Goal: Transaction & Acquisition: Subscribe to service/newsletter

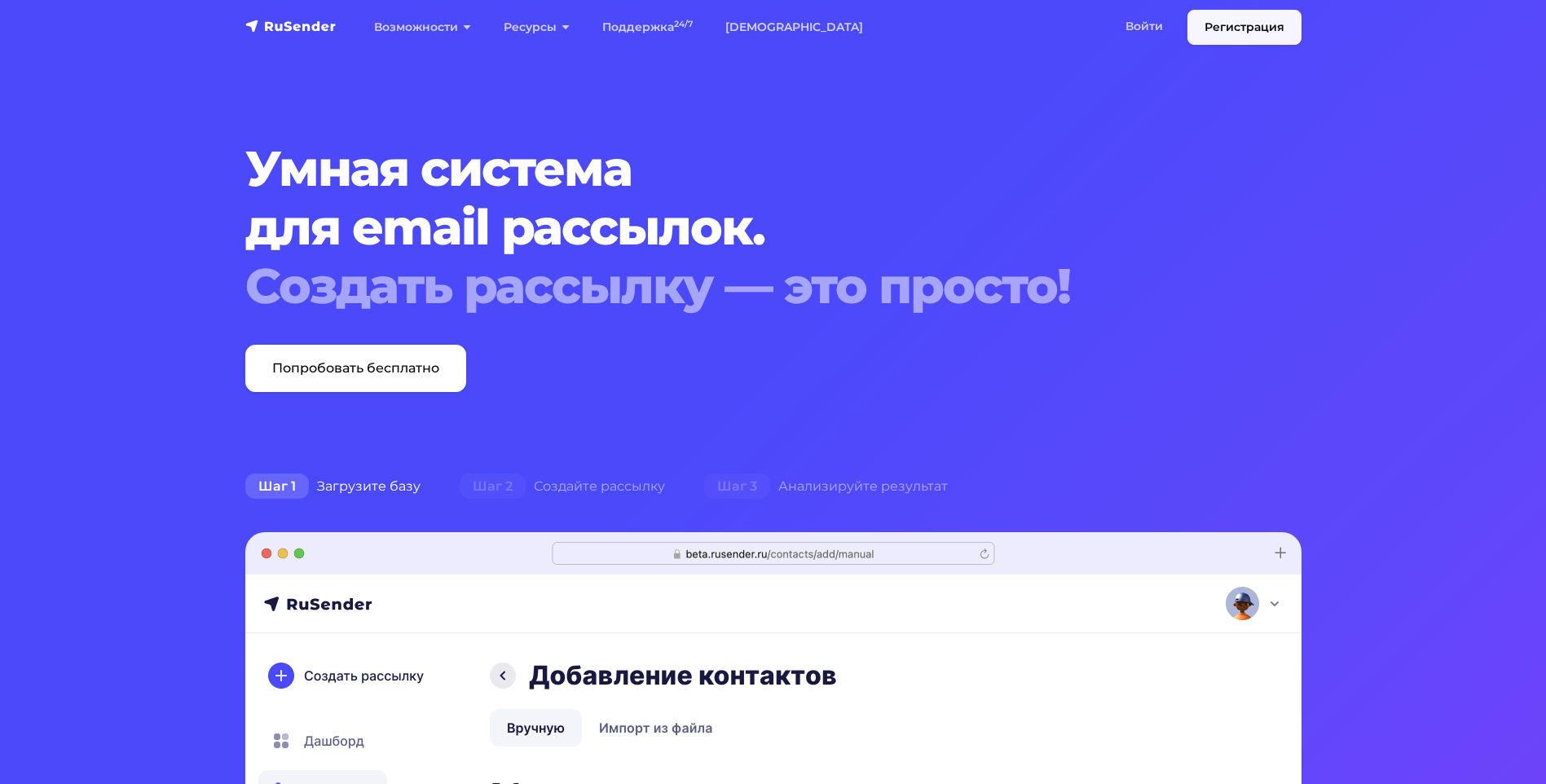
click at [1223, 28] on link "Регистрация" at bounding box center [1244, 27] width 115 height 35
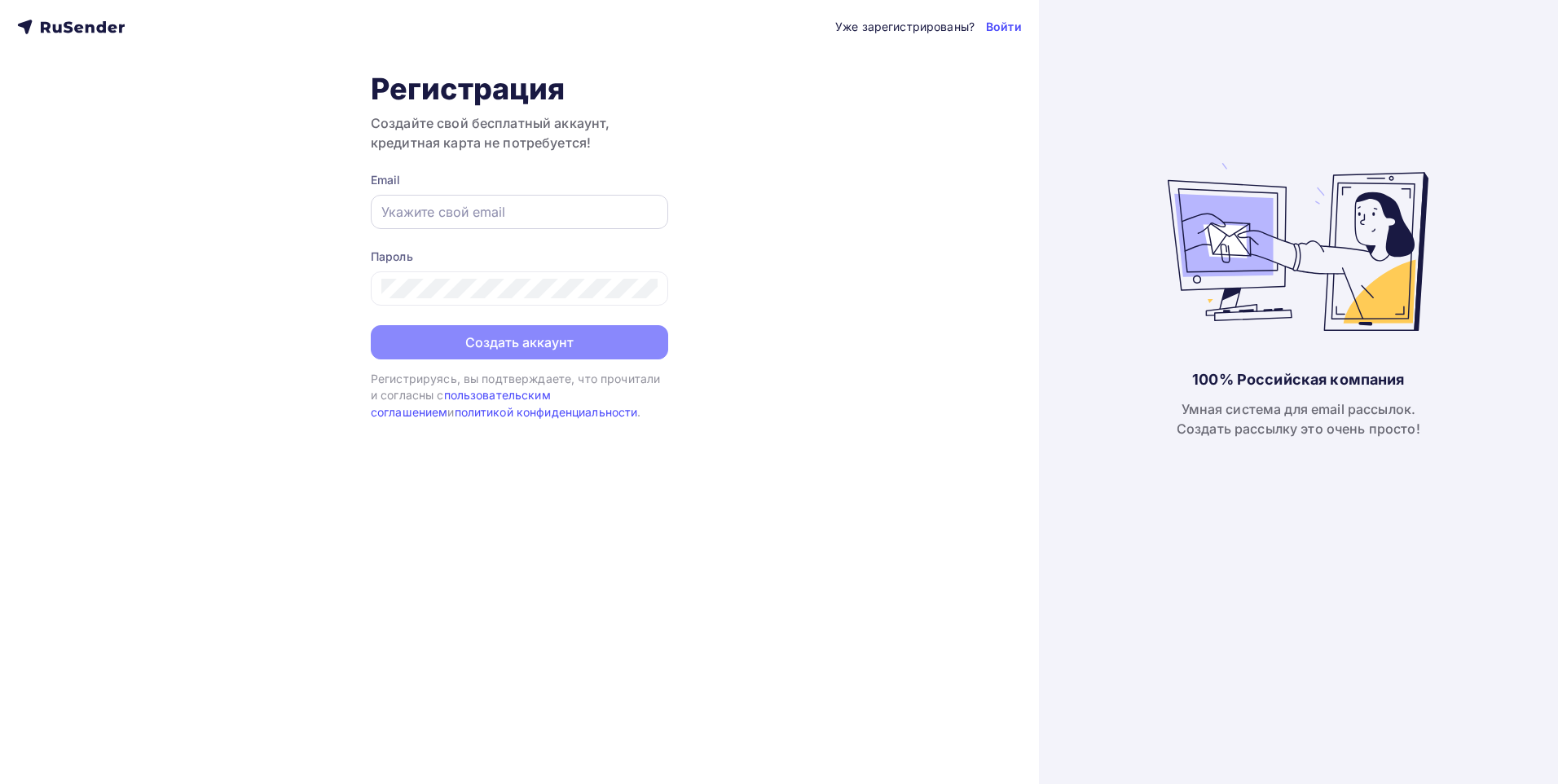
click at [404, 227] on div at bounding box center [519, 212] width 298 height 34
click at [420, 212] on input "text" at bounding box center [519, 212] width 277 height 19
type input "[EMAIL_ADDRESS][DOMAIN_NAME]"
click at [463, 301] on div at bounding box center [519, 288] width 298 height 34
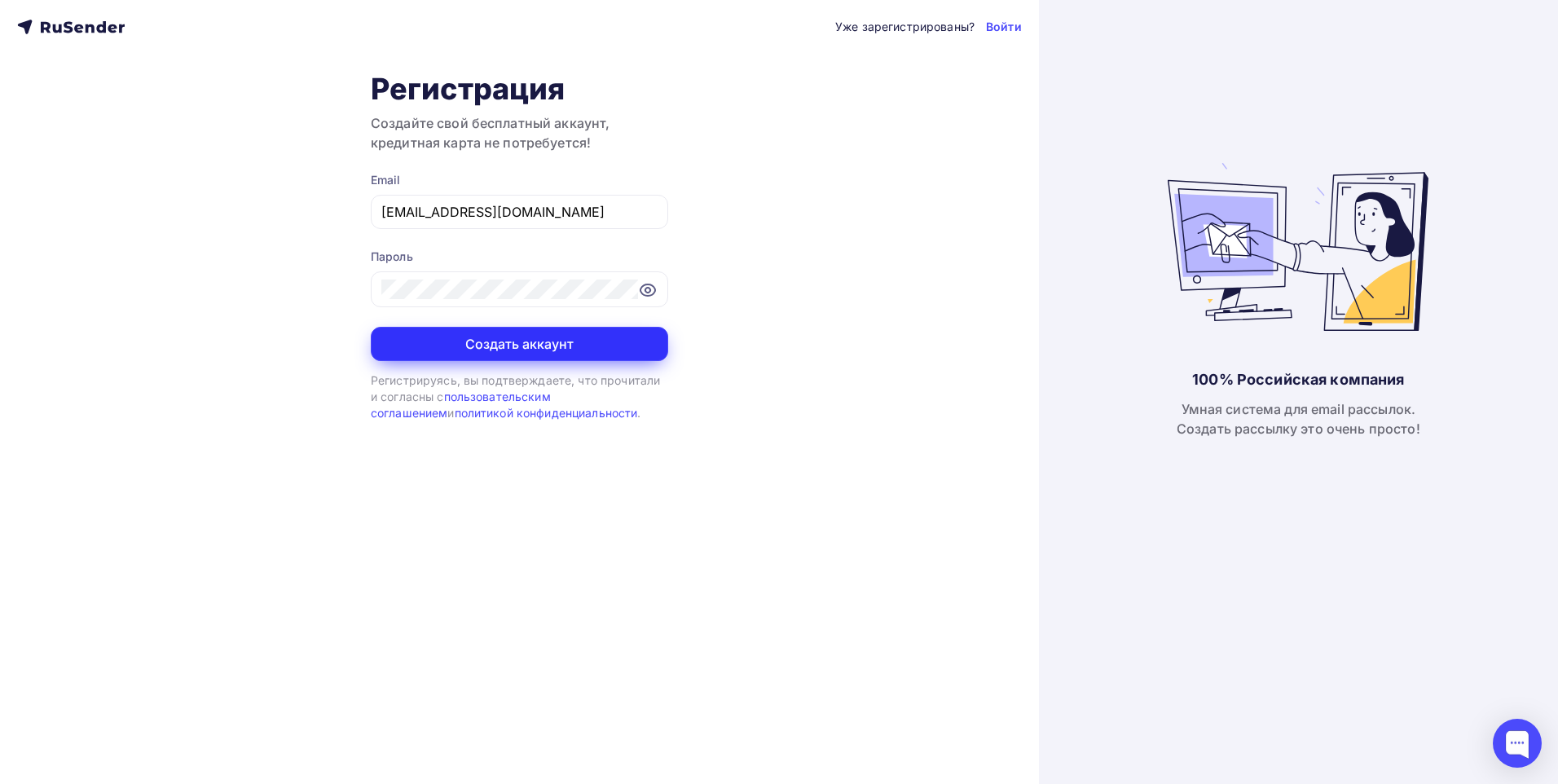
click at [464, 344] on button "Создать аккаунт" at bounding box center [519, 343] width 298 height 34
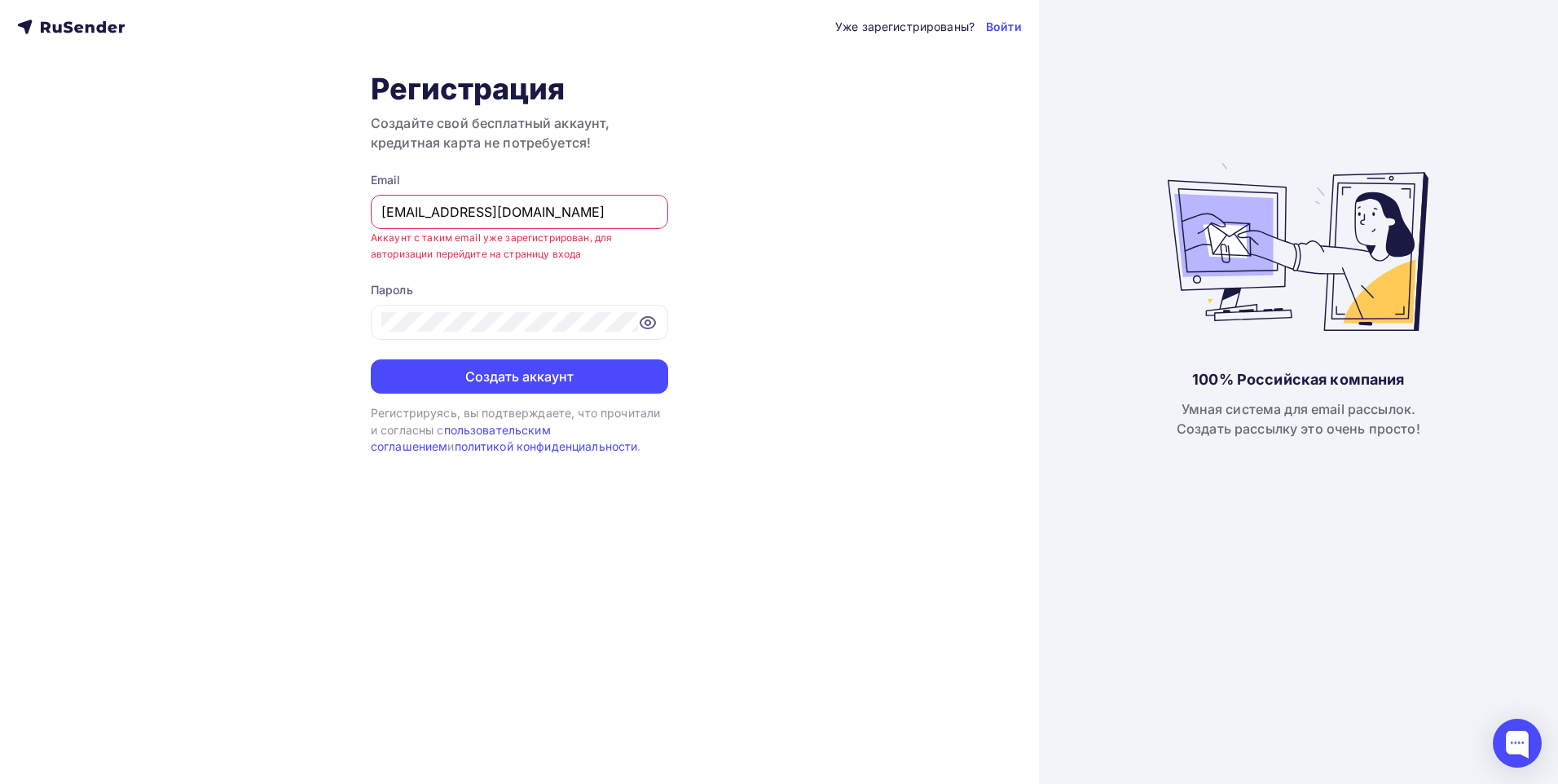
drag, startPoint x: 1005, startPoint y: 30, endPoint x: 906, endPoint y: 239, distance: 231.3
click at [1005, 30] on link "Войти" at bounding box center [1003, 27] width 36 height 16
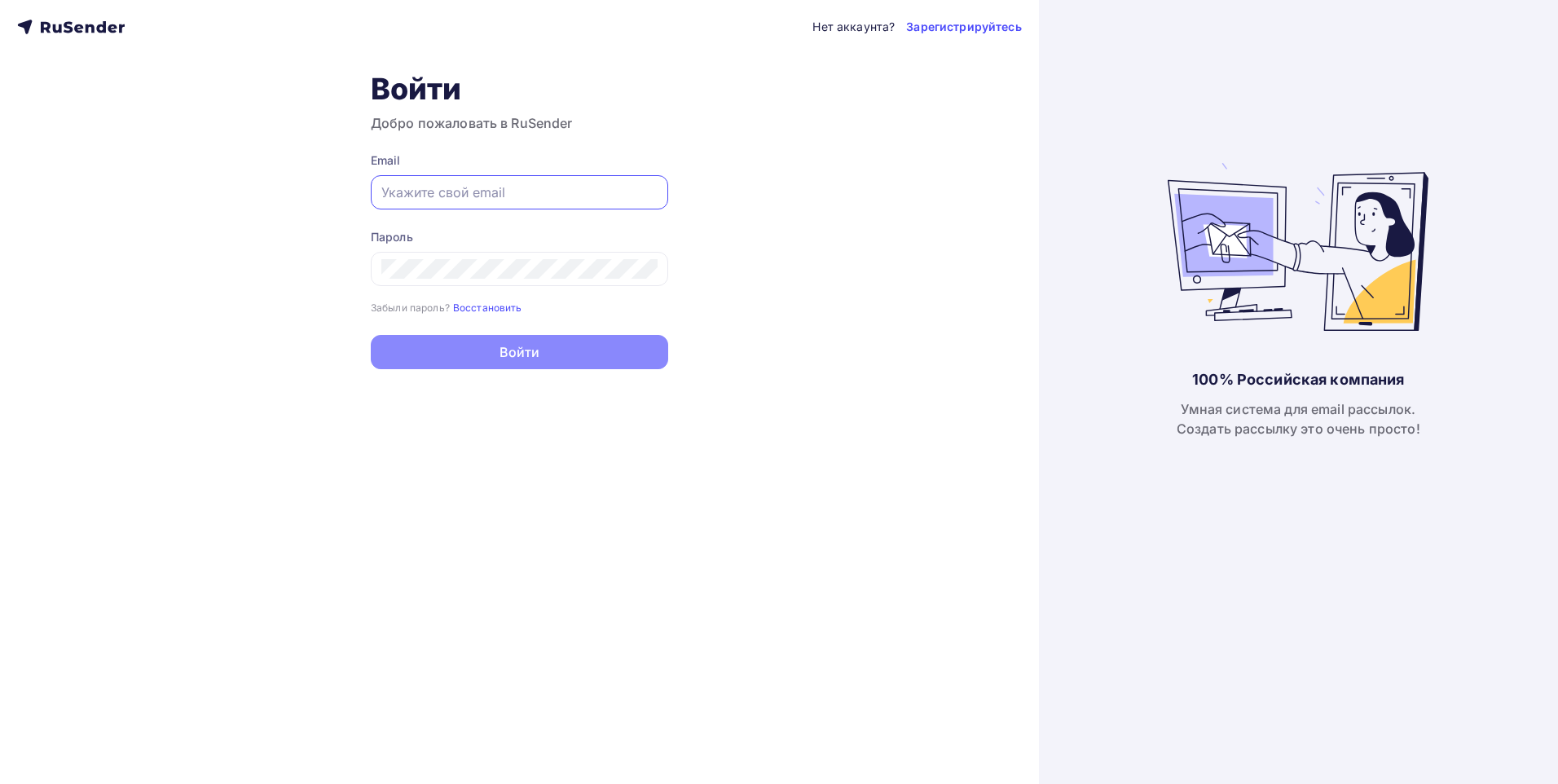
click at [411, 192] on input "text" at bounding box center [519, 191] width 277 height 19
type input "akazakov@sks-avto.ru"
click at [485, 312] on small "Восстановить" at bounding box center [488, 307] width 70 height 12
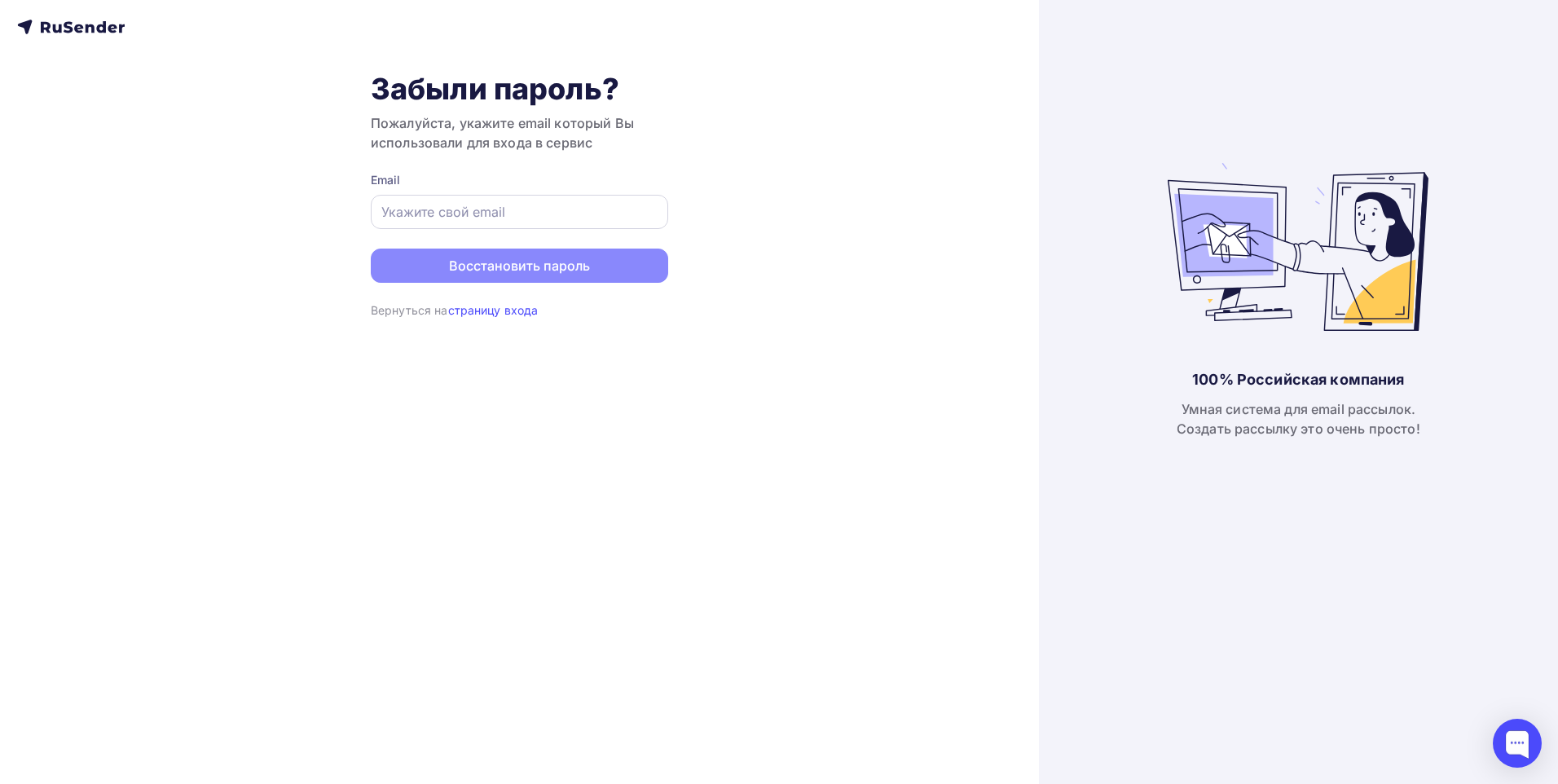
click at [430, 213] on input "text" at bounding box center [519, 212] width 277 height 19
type input "akazakov@sks-avto.ru"
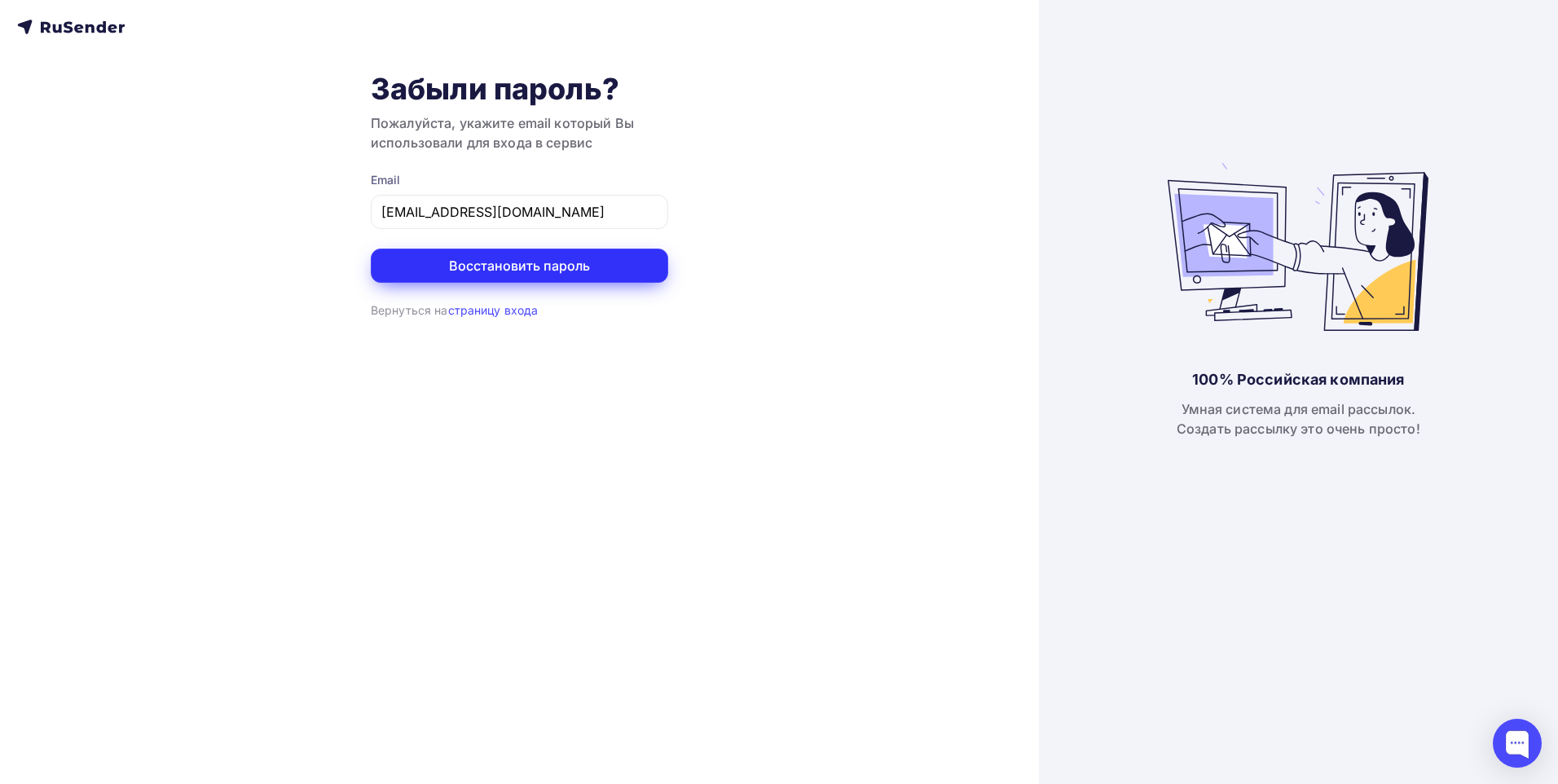
click at [516, 269] on button "Восстановить пароль" at bounding box center [519, 265] width 298 height 34
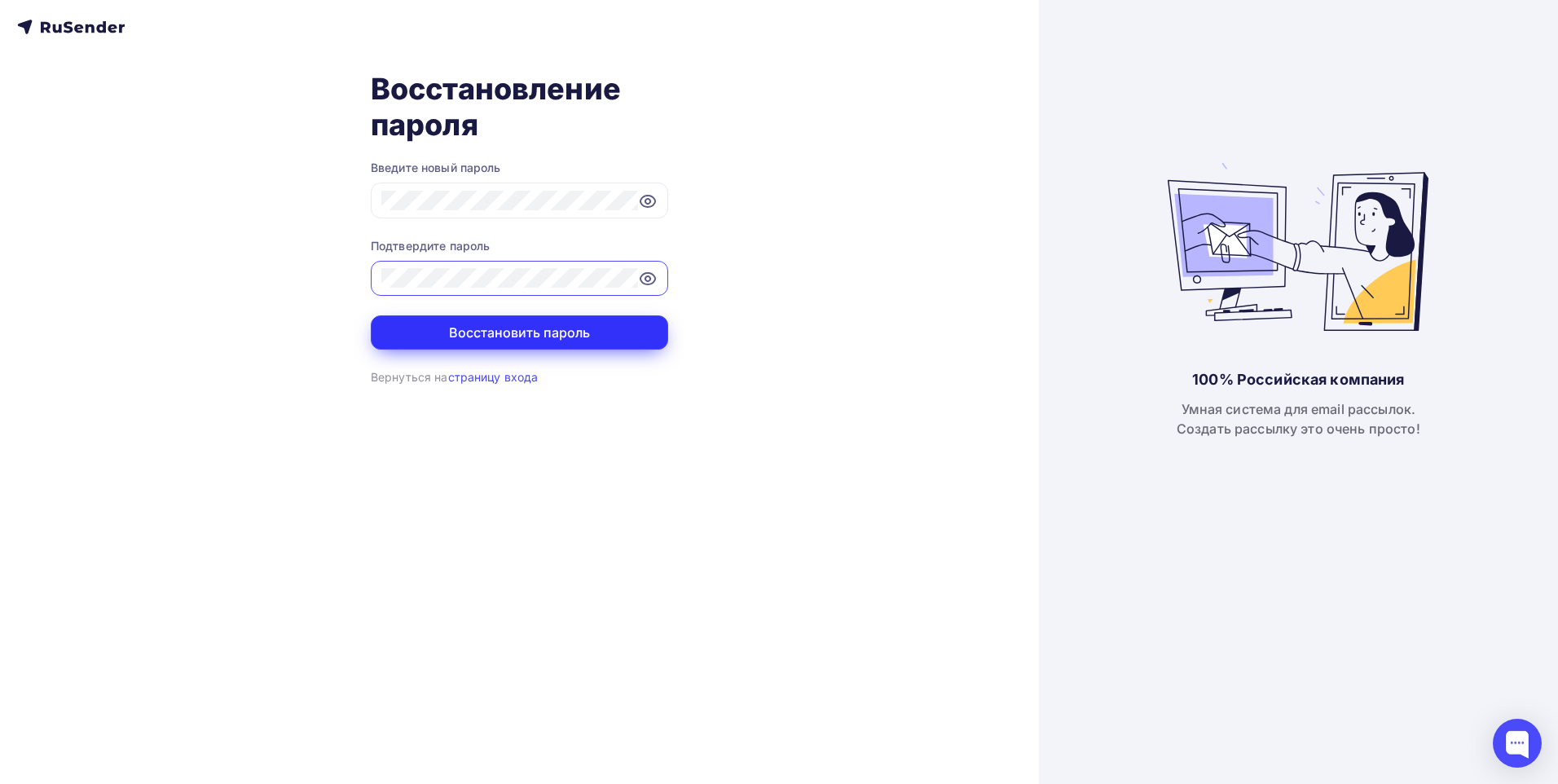
click at [504, 328] on button "Восстановить пароль" at bounding box center [519, 332] width 298 height 34
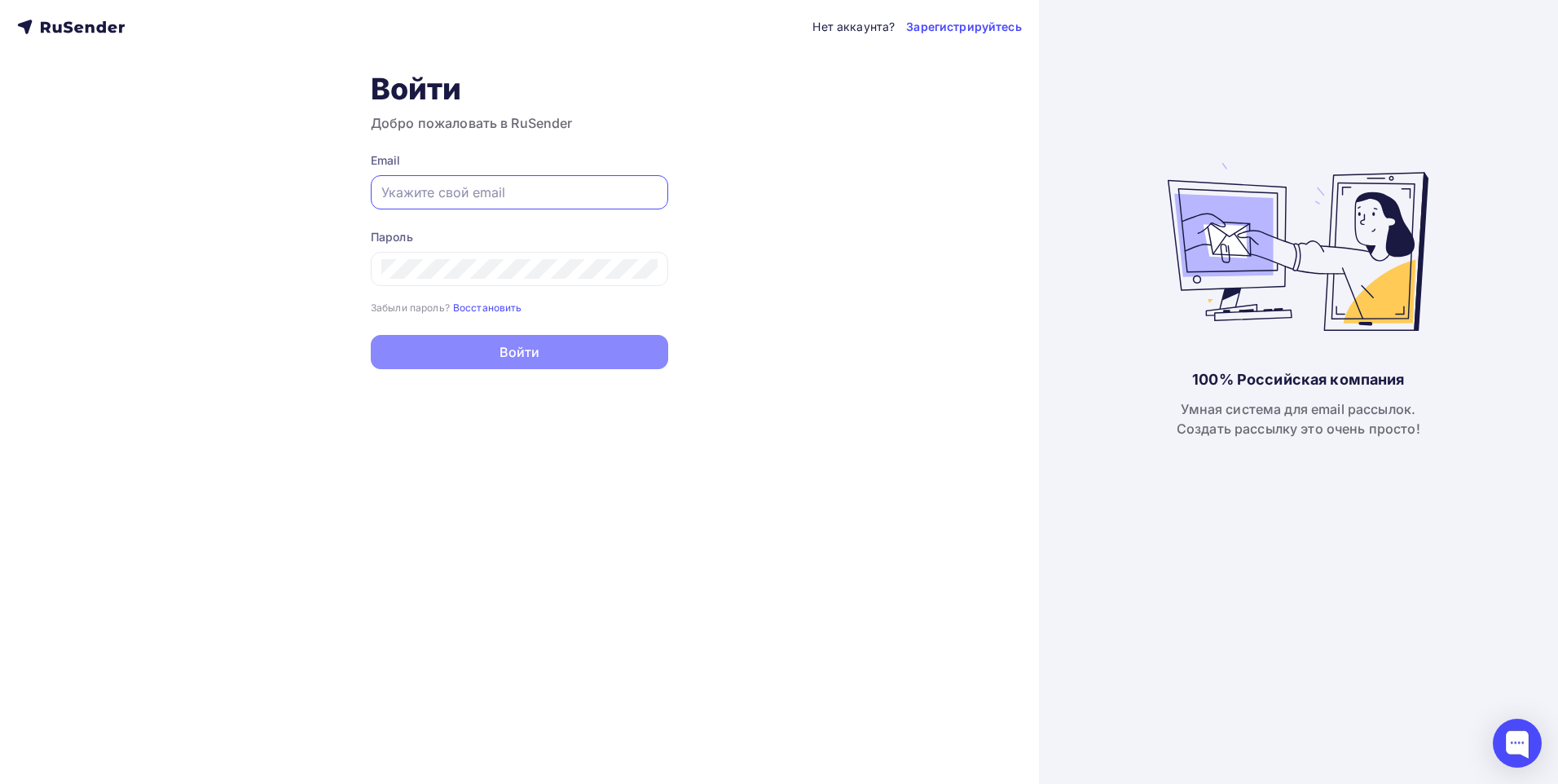
click at [460, 190] on input "text" at bounding box center [519, 191] width 277 height 19
type input "akazakov@sks-avto.ru"
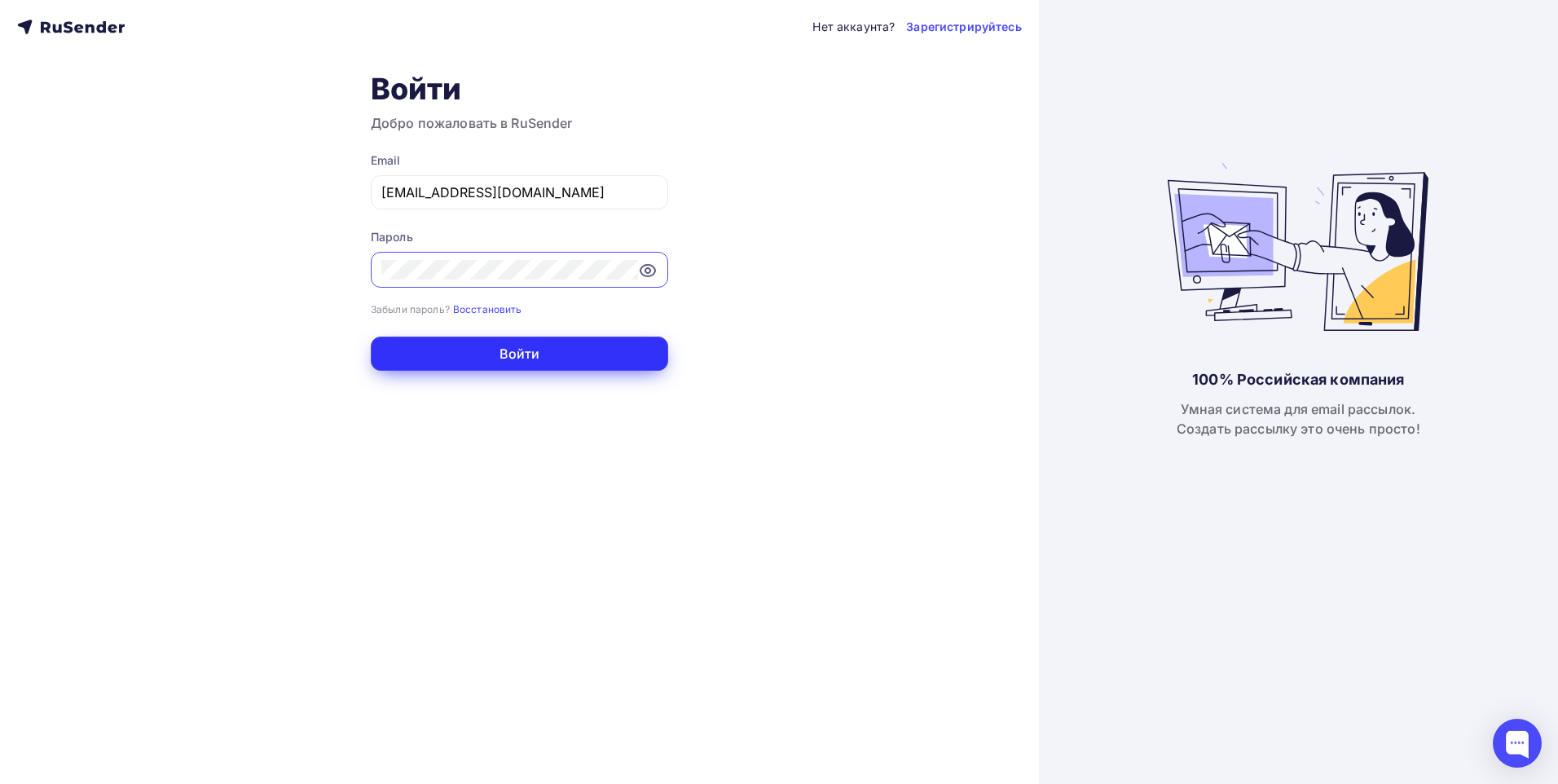
click at [532, 365] on button "Войти" at bounding box center [519, 353] width 298 height 34
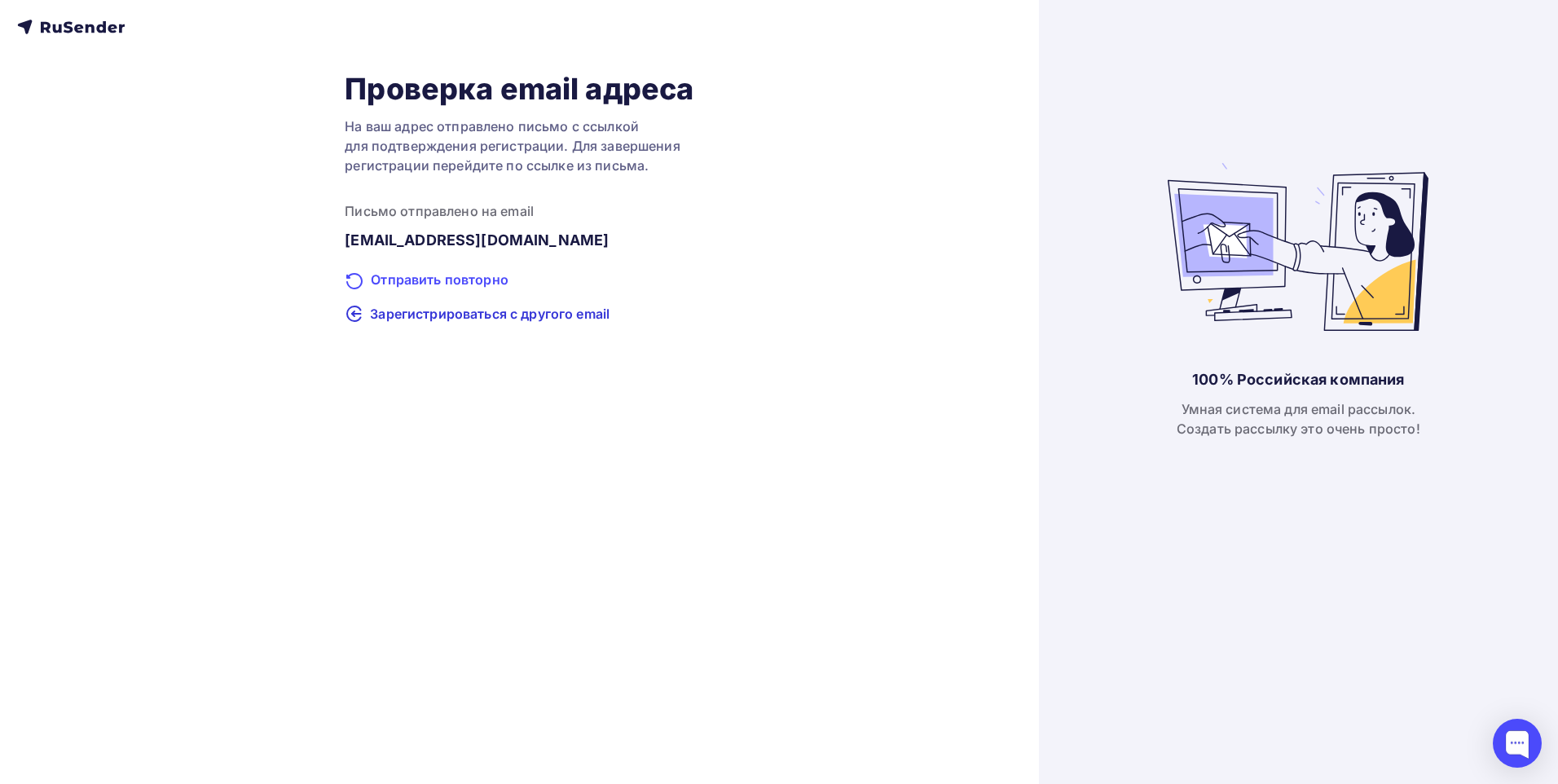
click at [424, 280] on div "Отправить повторно" at bounding box center [518, 279] width 349 height 21
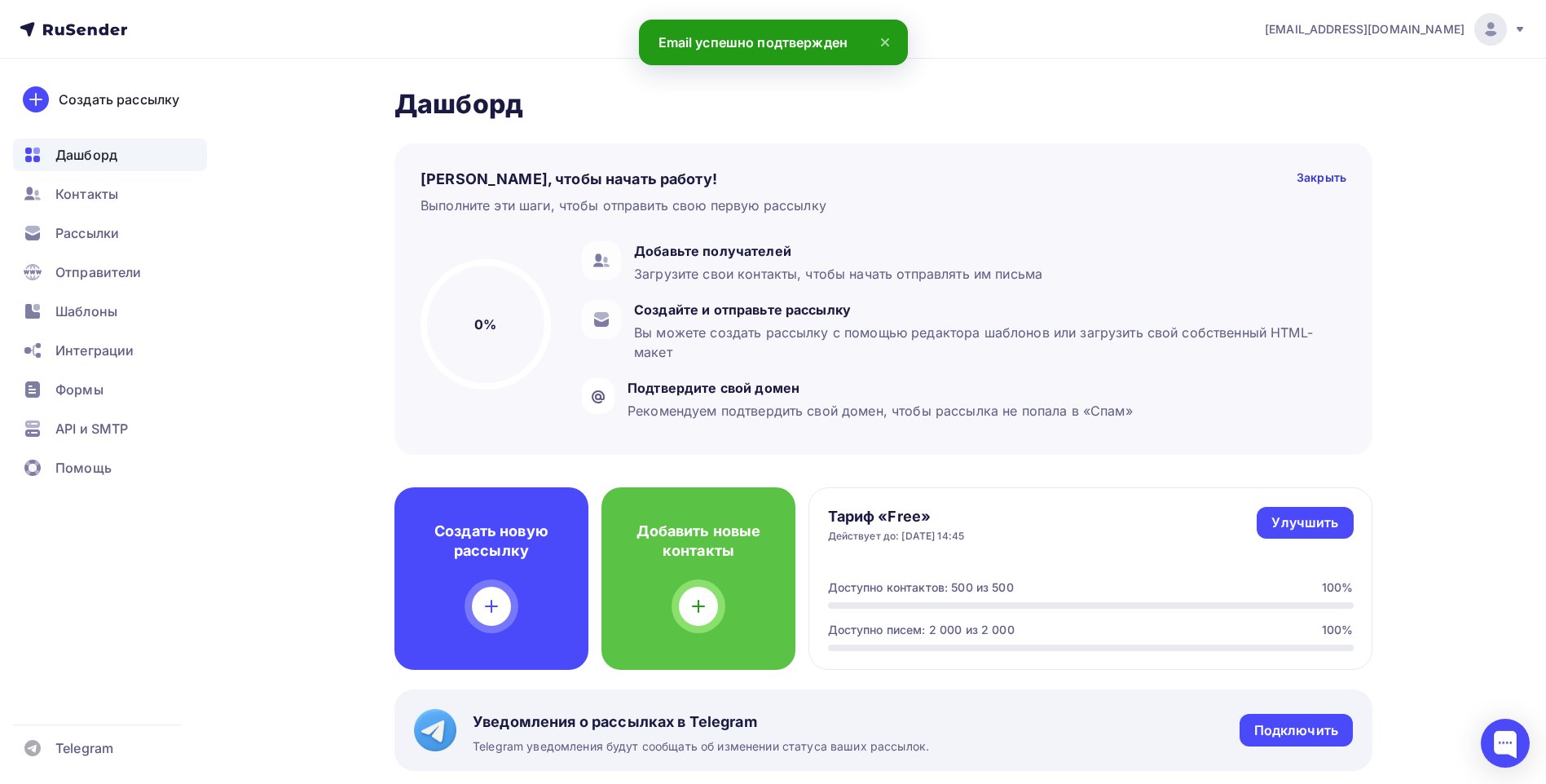
click at [881, 44] on icon at bounding box center [884, 42] width 19 height 19
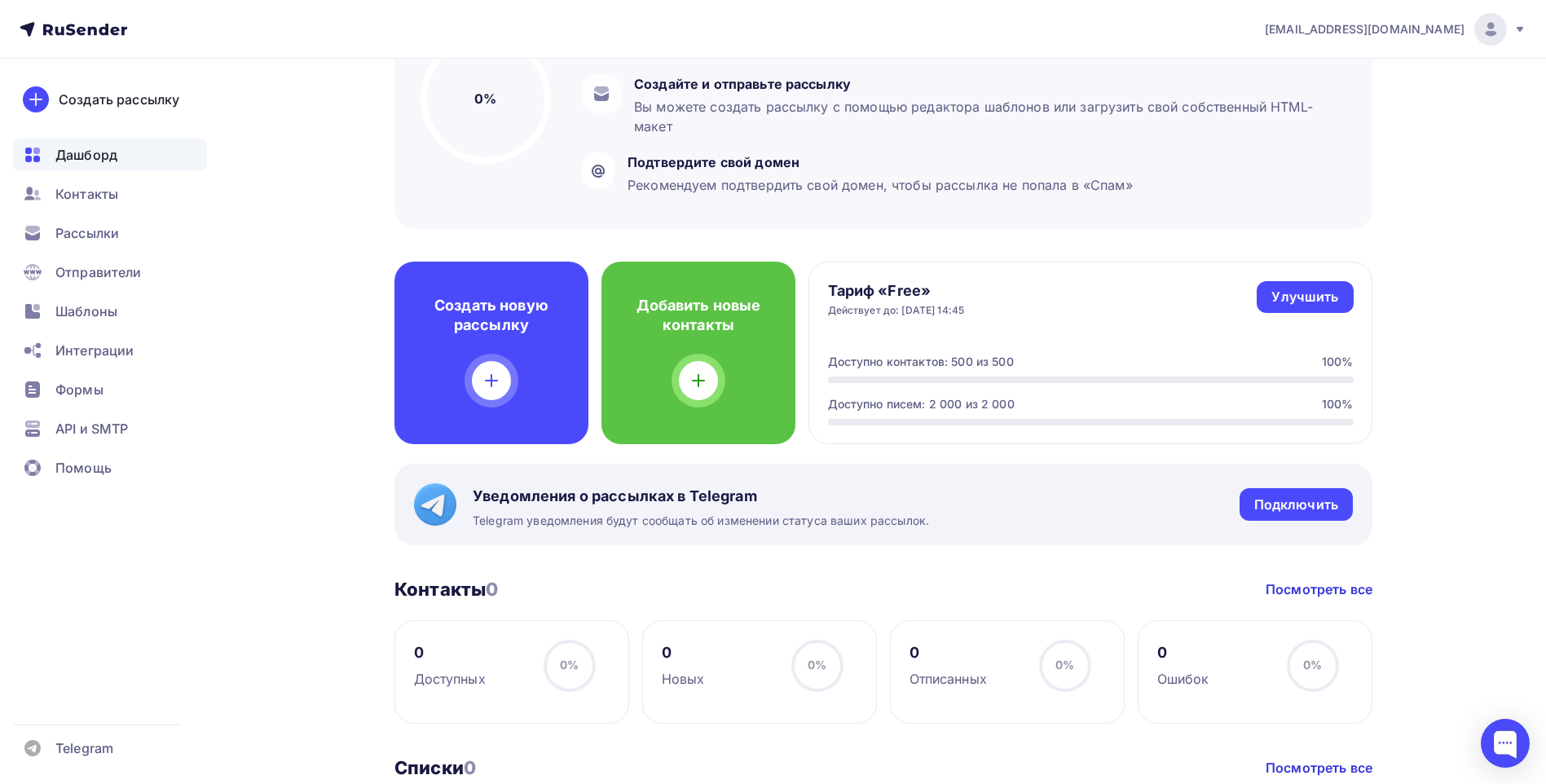
scroll to position [408, 0]
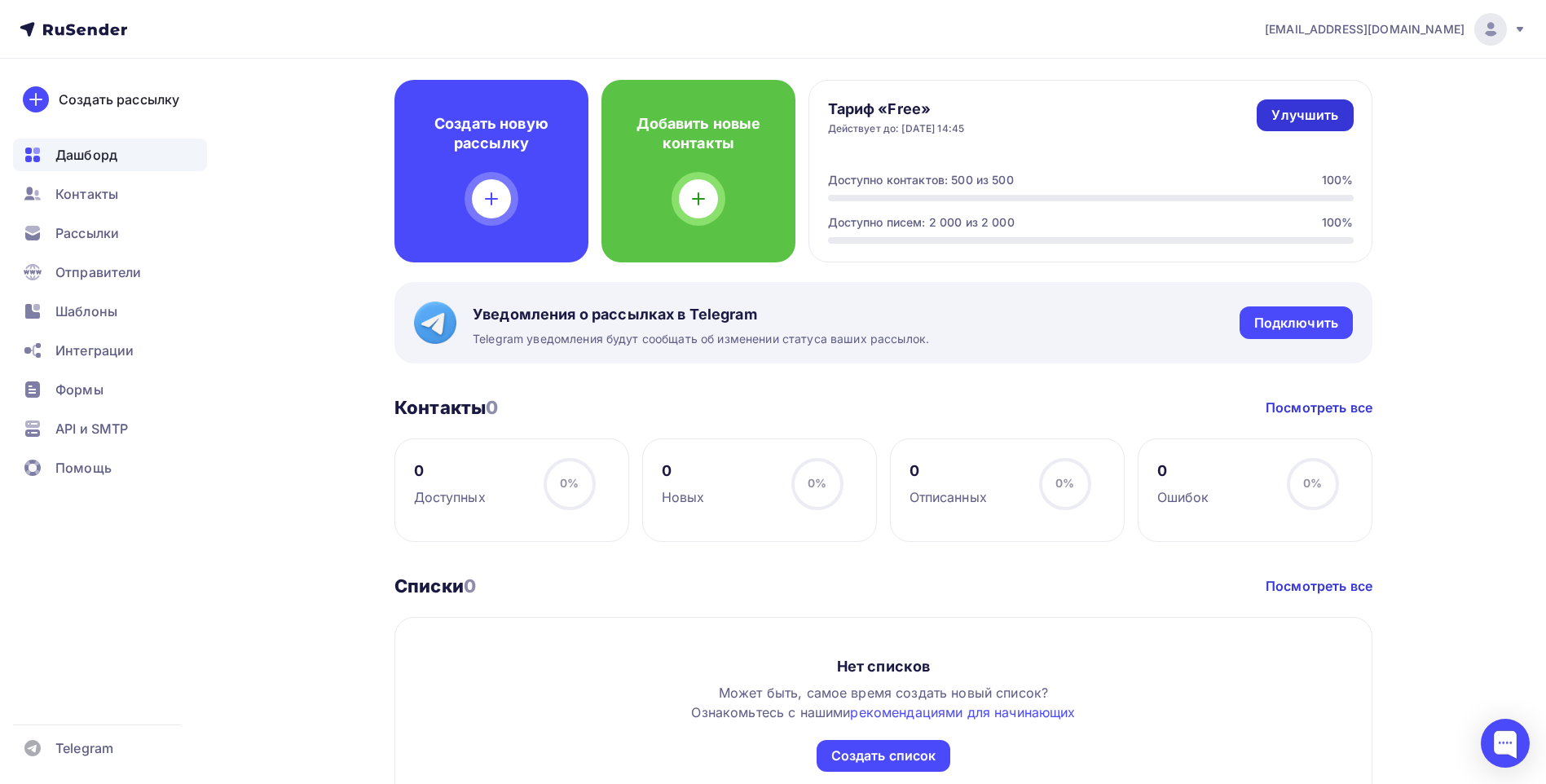
click at [1310, 116] on div "Улучшить" at bounding box center [1304, 115] width 67 height 18
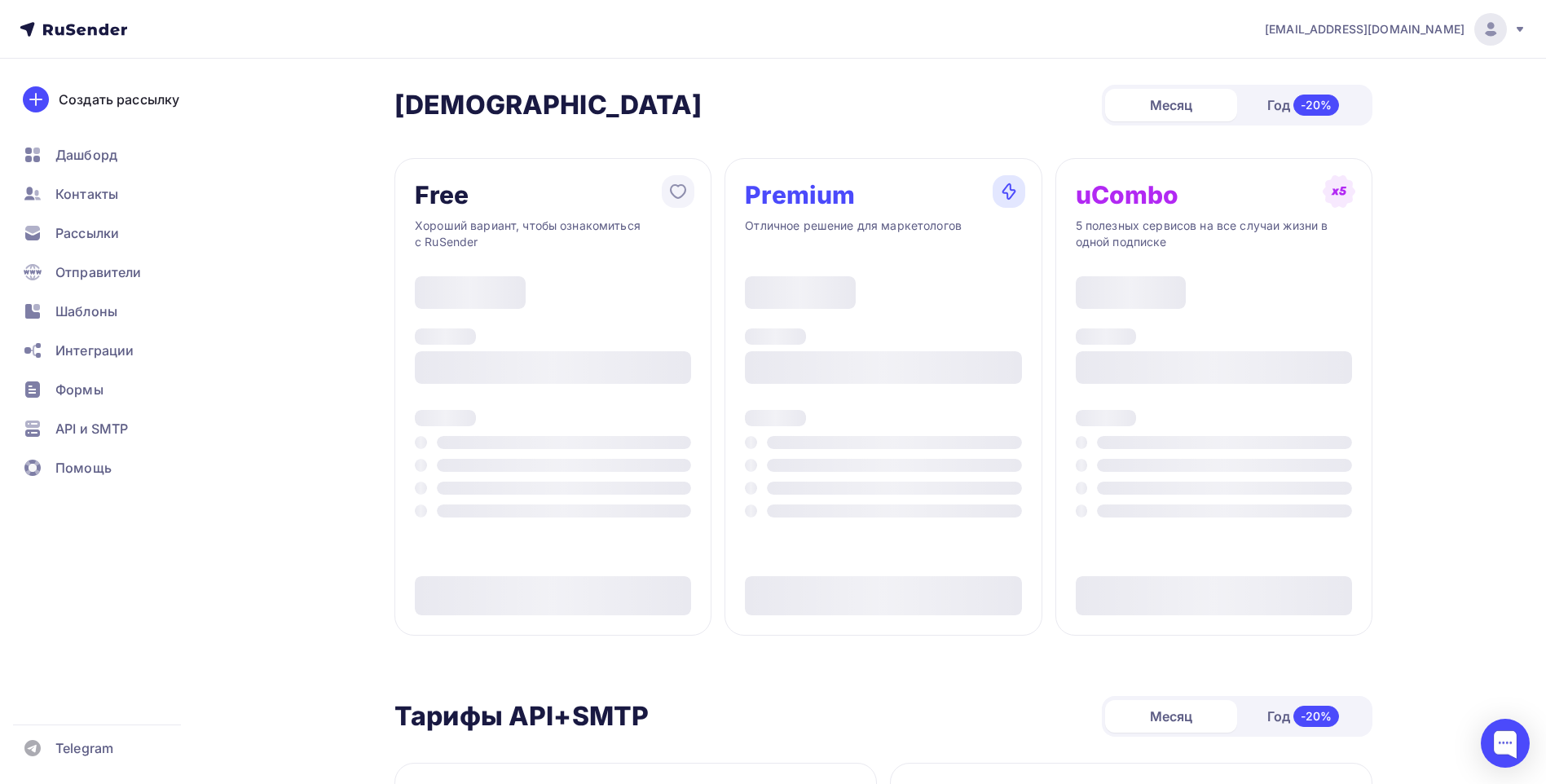
type input "500"
type input "100"
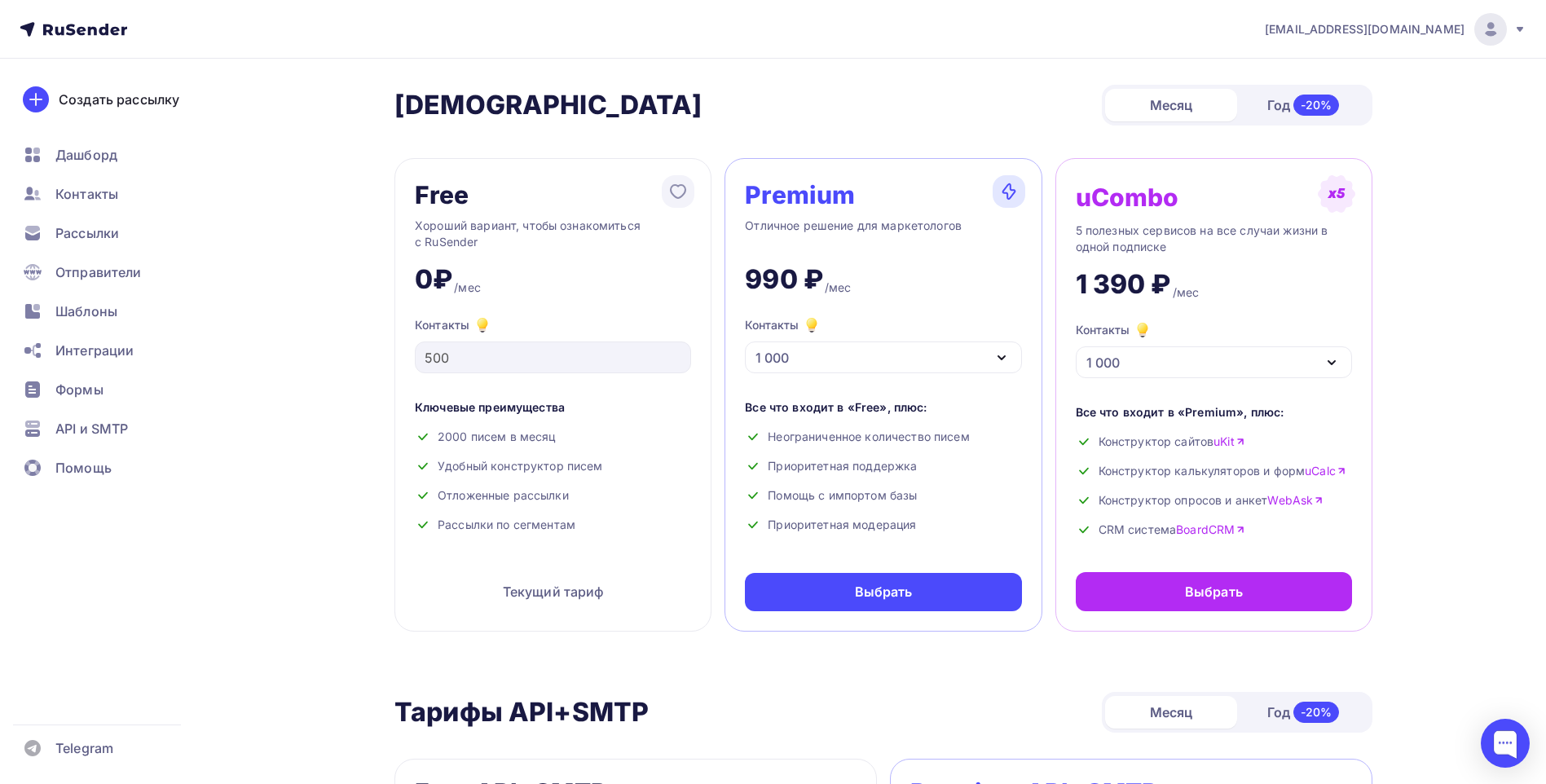
click at [1003, 358] on icon "button" at bounding box center [1002, 358] width 6 height 4
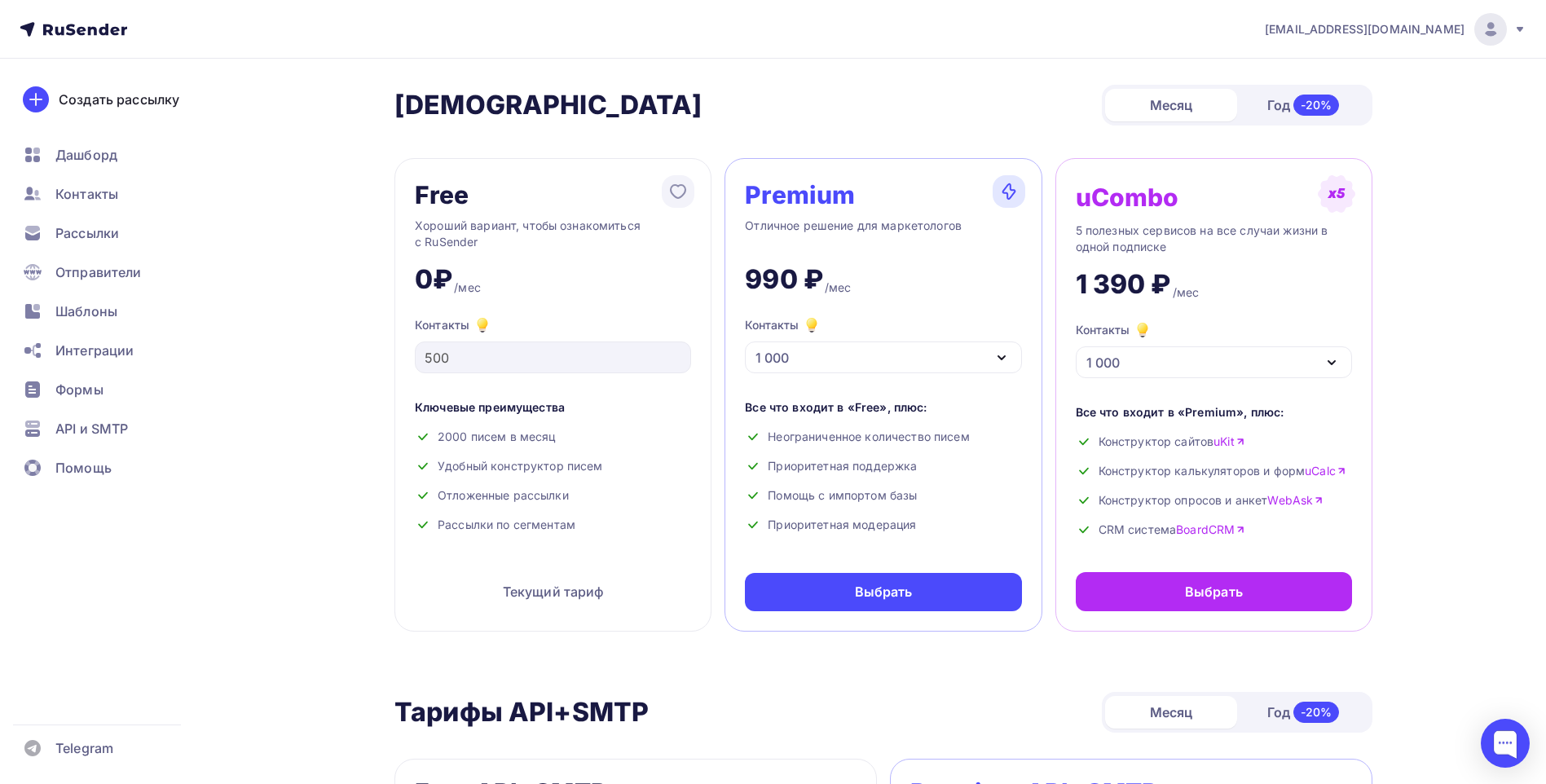
click at [1323, 359] on icon "button" at bounding box center [1332, 362] width 19 height 19
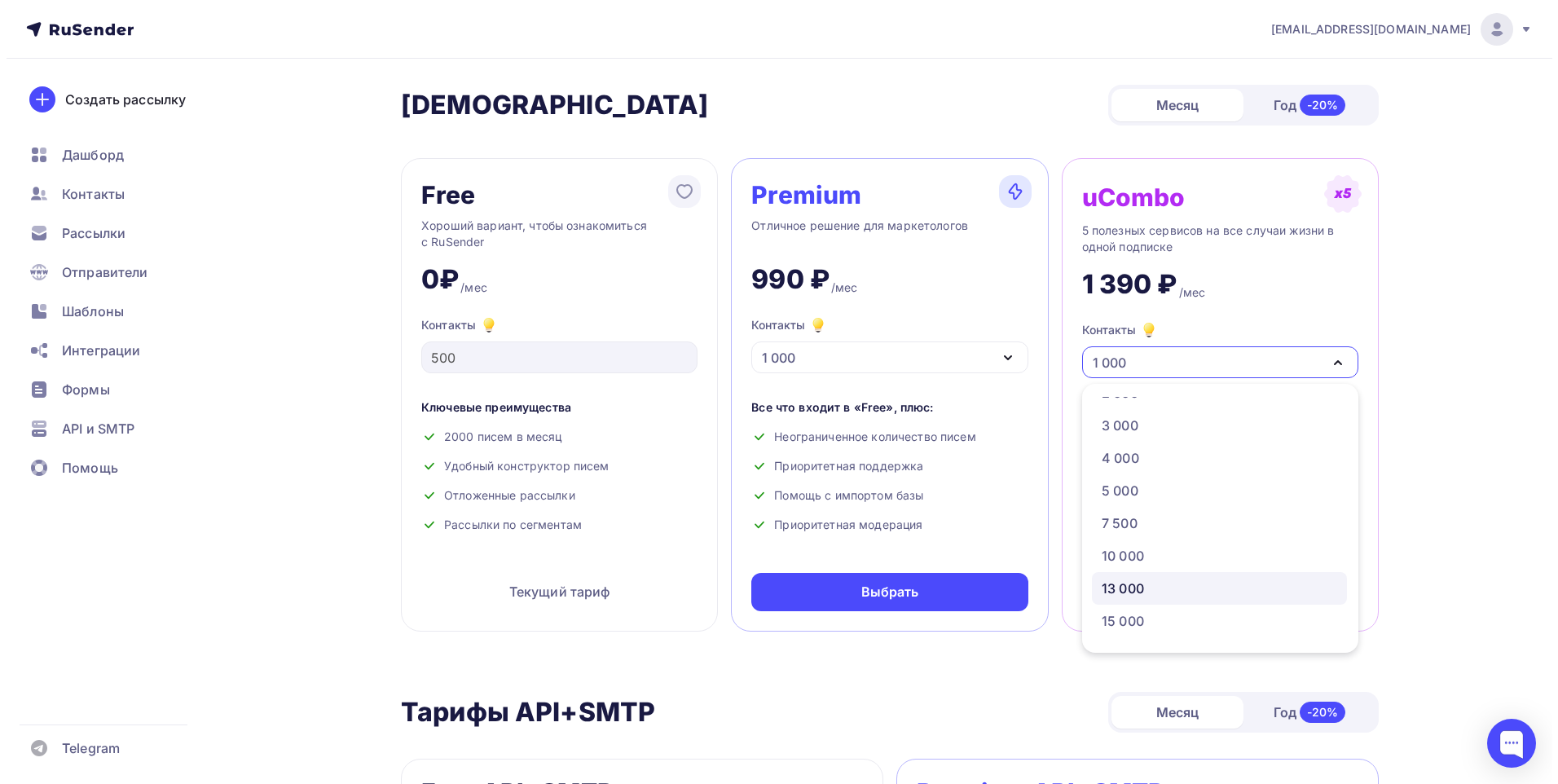
scroll to position [82, 0]
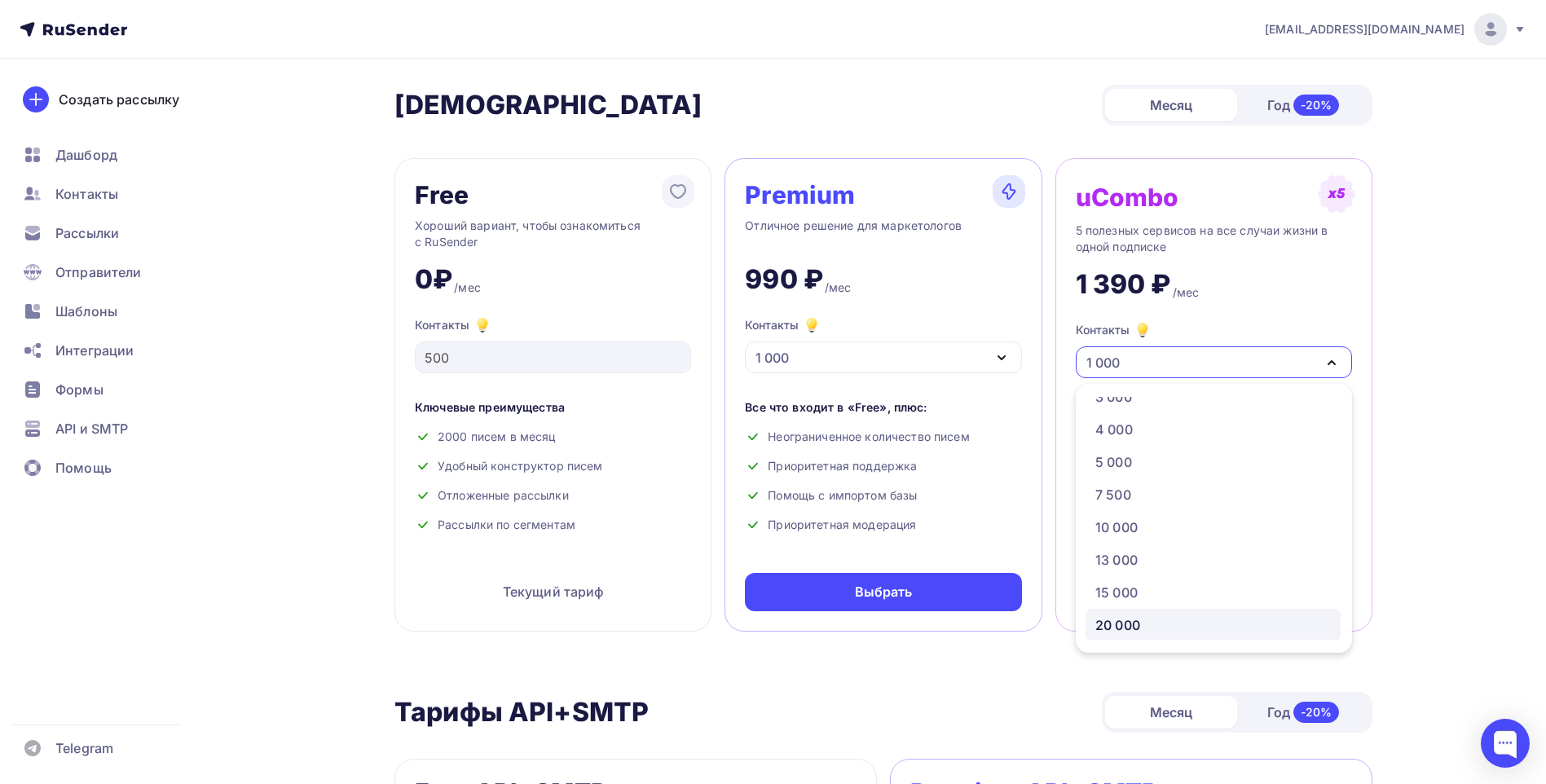
click at [1128, 618] on div "20 000" at bounding box center [1117, 624] width 45 height 19
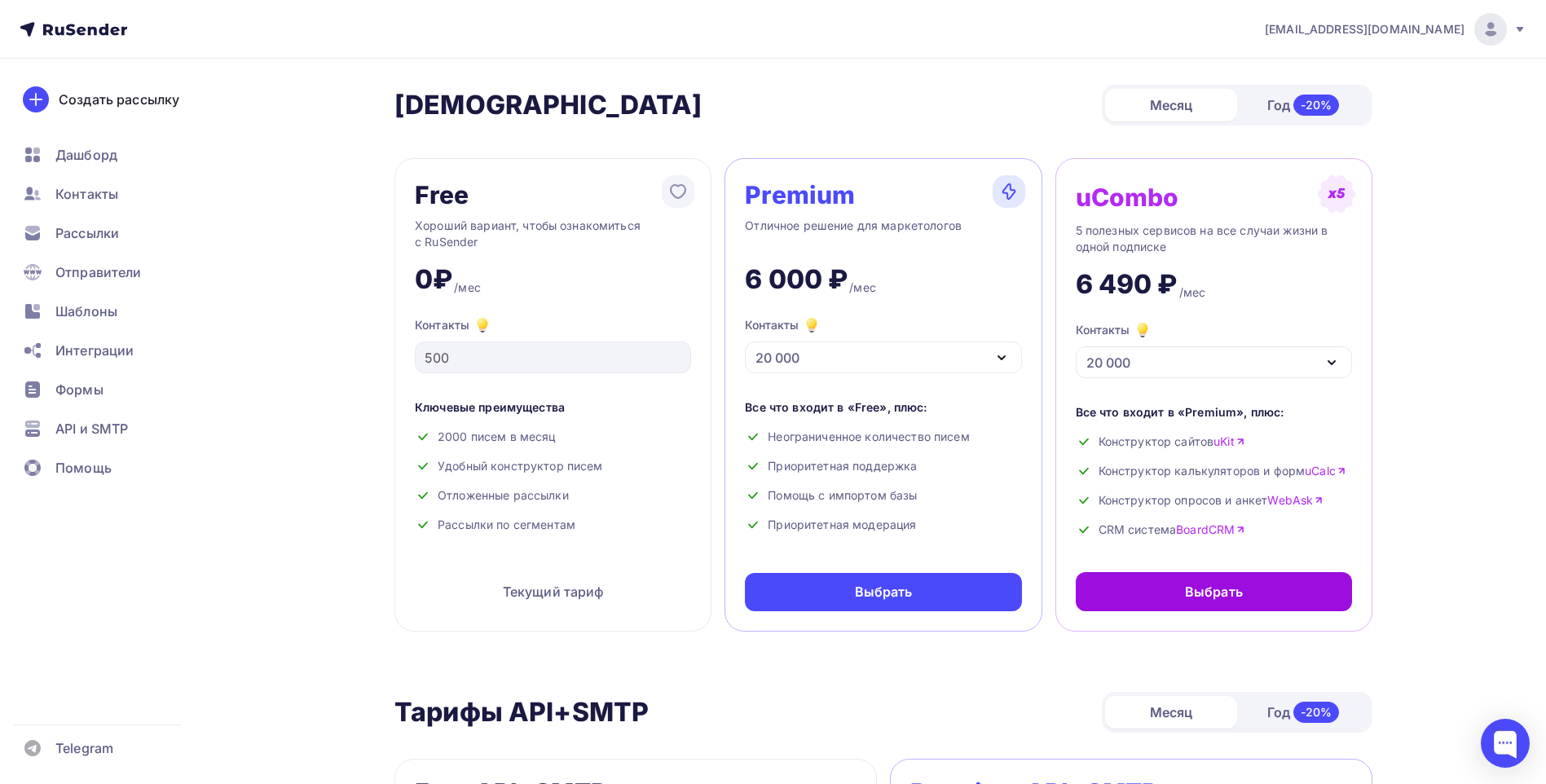
click at [1195, 594] on div "Выбрать" at bounding box center [1213, 591] width 58 height 19
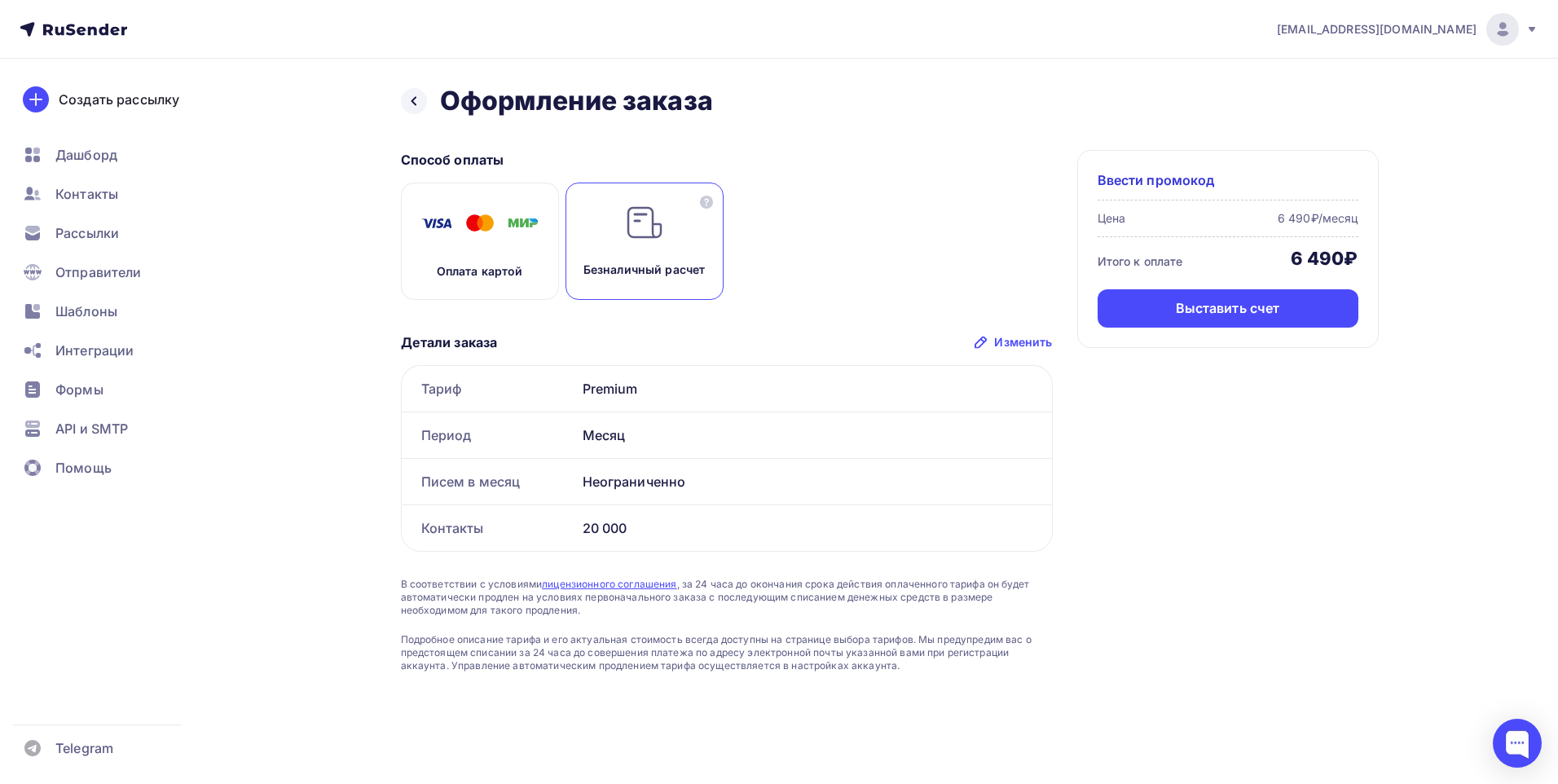
click at [645, 224] on img at bounding box center [644, 222] width 39 height 39
click at [640, 237] on img at bounding box center [644, 222] width 39 height 39
click at [1223, 305] on div "Выставить счет" at bounding box center [1227, 308] width 104 height 18
